Goal: Transaction & Acquisition: Subscribe to service/newsletter

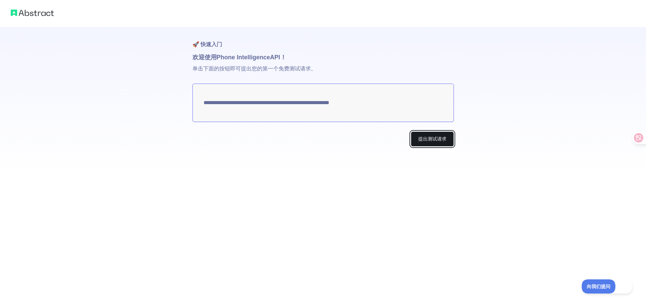
click at [437, 143] on button "提出测试请求" at bounding box center [432, 138] width 43 height 15
click at [434, 136] on font "提出测试请求" at bounding box center [432, 138] width 28 height 5
